Goal: Task Accomplishment & Management: Complete application form

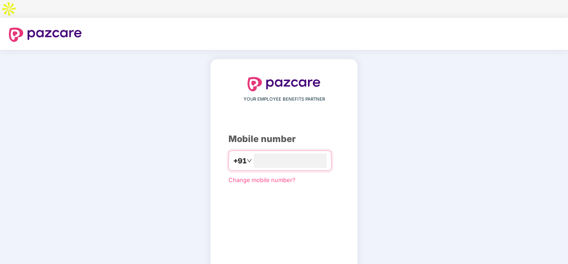
type input "**********"
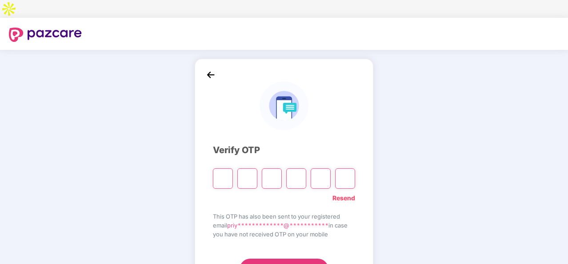
type input "*"
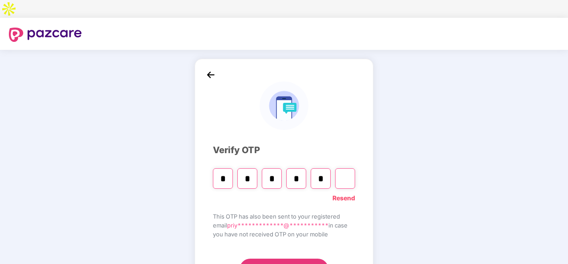
type input "*"
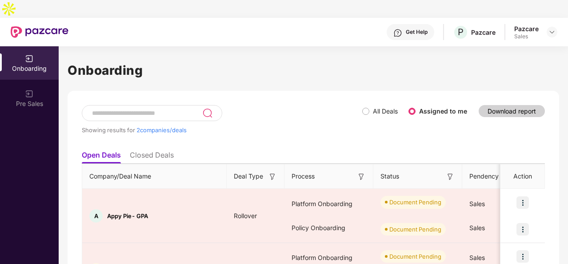
click at [559, 18] on header "Get Help P Pazcare Pazcare Sales" at bounding box center [284, 32] width 568 height 28
click at [555, 28] on img at bounding box center [552, 31] width 7 height 7
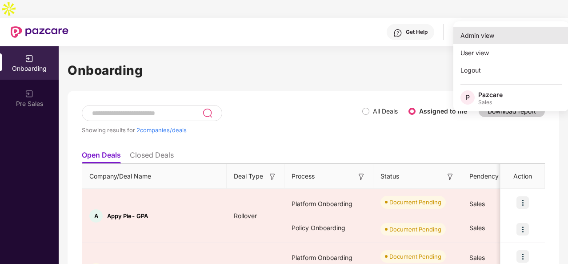
click at [491, 33] on div "Admin view" at bounding box center [512, 35] width 116 height 17
